Goal: Information Seeking & Learning: Find specific page/section

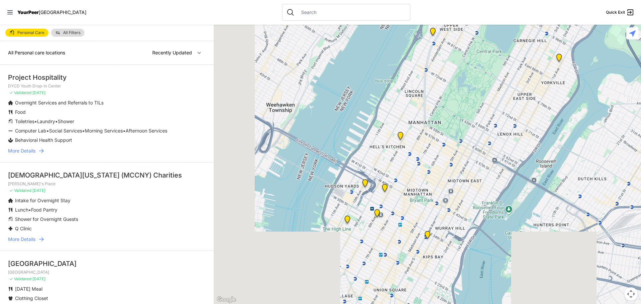
drag, startPoint x: 389, startPoint y: 201, endPoint x: 445, endPoint y: 14, distance: 195.2
click at [445, 14] on div "Close panel YourPeer [GEOGRAPHIC_DATA] Quick Exit Single Adult Families Soup Ki…" at bounding box center [320, 152] width 641 height 304
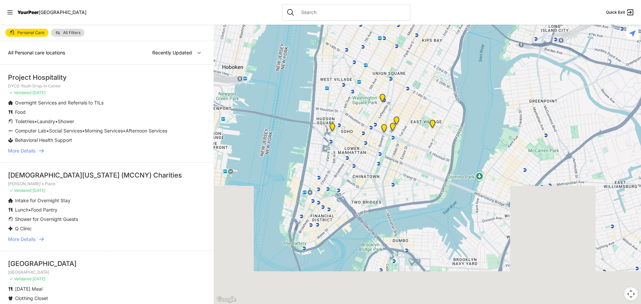
drag, startPoint x: 412, startPoint y: 245, endPoint x: 414, endPoint y: 71, distance: 174.3
click at [414, 71] on div at bounding box center [427, 164] width 427 height 279
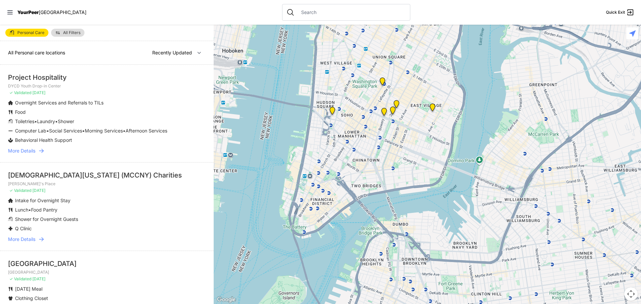
click at [410, 121] on div at bounding box center [427, 164] width 427 height 279
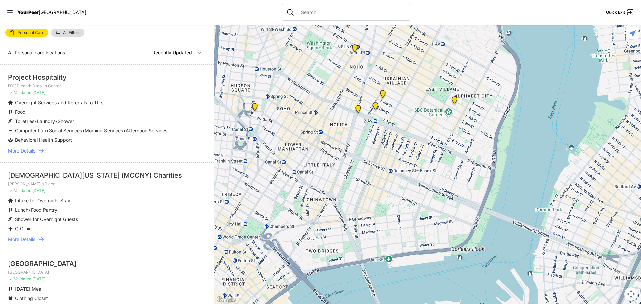
click at [374, 106] on img "St. Joseph House" at bounding box center [376, 108] width 14 height 16
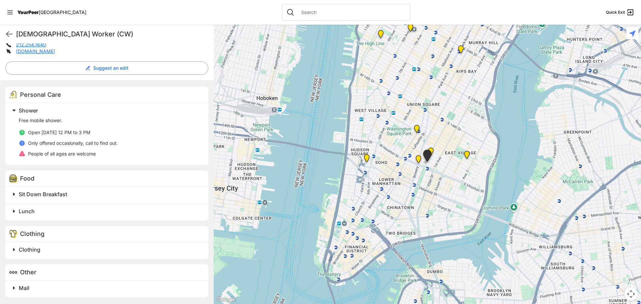
scroll to position [62, 0]
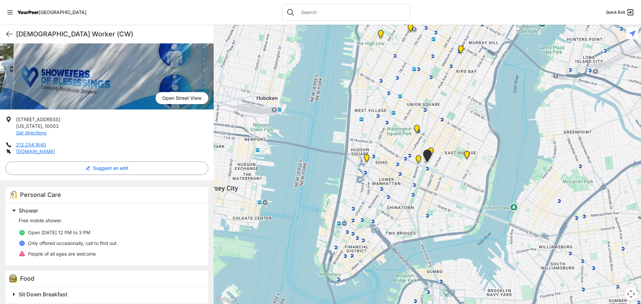
click at [433, 149] on img "St. Joseph House" at bounding box center [427, 157] width 17 height 20
click at [432, 150] on img "St. Joseph House" at bounding box center [427, 157] width 17 height 20
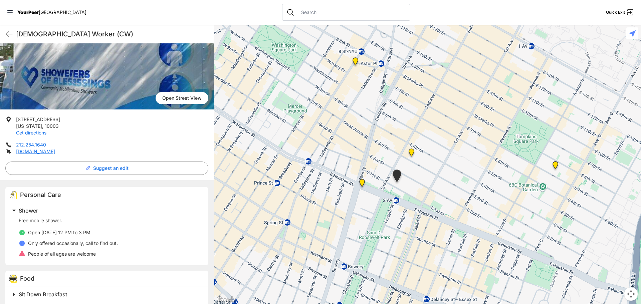
click at [412, 153] on img "Maryhouse" at bounding box center [412, 154] width 14 height 16
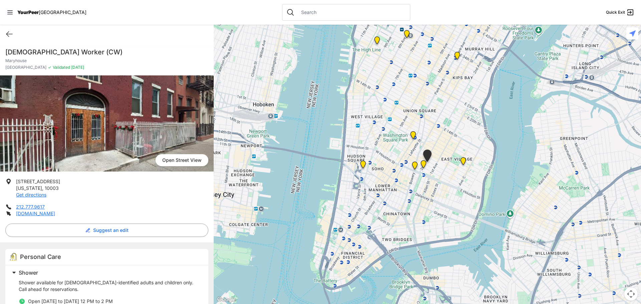
click at [463, 160] on img "Manhattan" at bounding box center [463, 163] width 14 height 16
